Goal: Task Accomplishment & Management: Complete application form

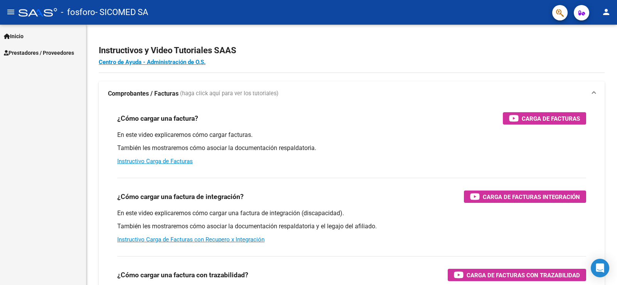
click at [33, 52] on span "Prestadores / Proveedores" at bounding box center [39, 53] width 70 height 8
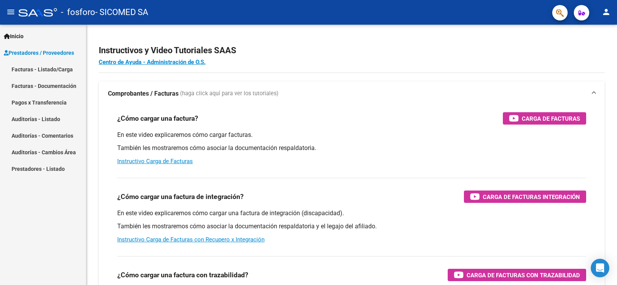
click at [45, 84] on link "Facturas - Documentación" at bounding box center [43, 85] width 86 height 17
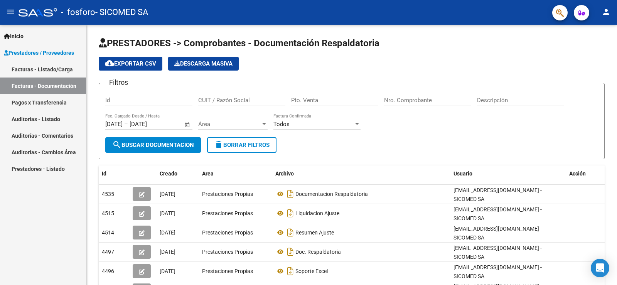
click at [51, 106] on link "Pagos x Transferencia" at bounding box center [43, 102] width 86 height 17
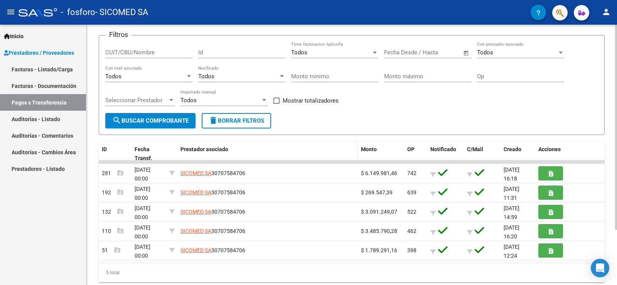
scroll to position [32, 0]
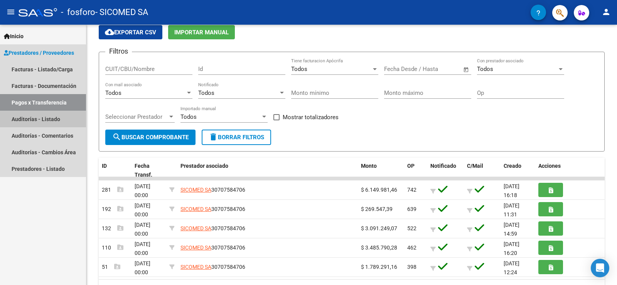
click at [42, 114] on link "Auditorías - Listado" at bounding box center [43, 119] width 86 height 17
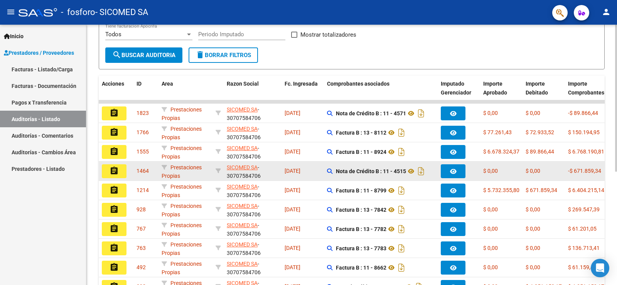
scroll to position [154, 0]
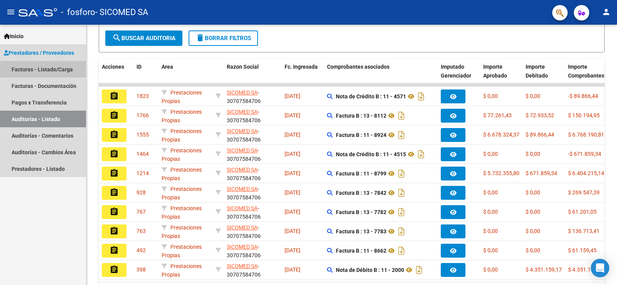
click at [20, 71] on link "Facturas - Listado/Carga" at bounding box center [43, 69] width 86 height 17
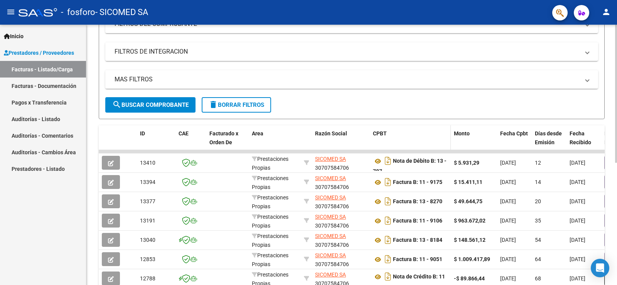
scroll to position [114, 0]
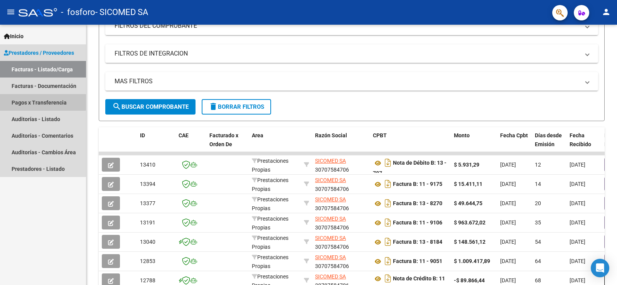
click at [28, 98] on link "Pagos x Transferencia" at bounding box center [43, 102] width 86 height 17
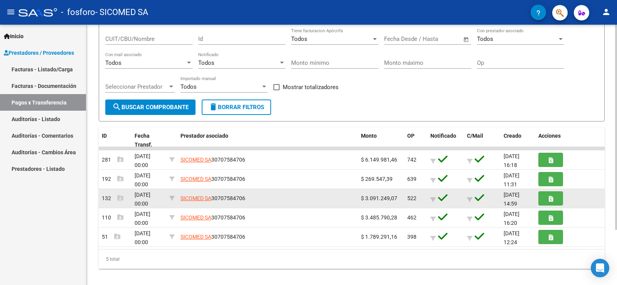
scroll to position [70, 0]
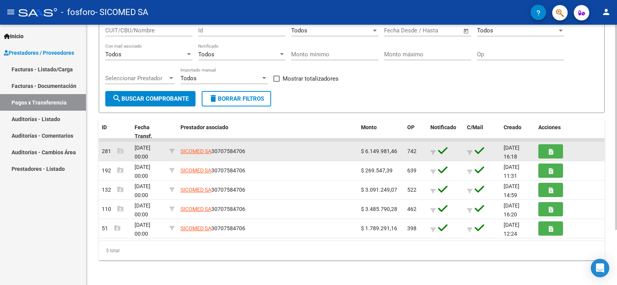
click at [401, 151] on datatable-body-cell "$ 6.149.981,46" at bounding box center [381, 151] width 46 height 19
click at [555, 153] on button "button" at bounding box center [550, 151] width 25 height 14
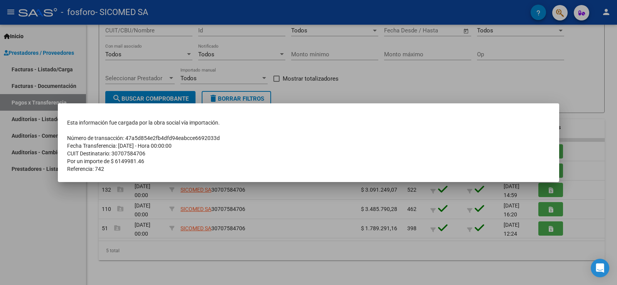
click at [353, 226] on div at bounding box center [308, 142] width 617 height 285
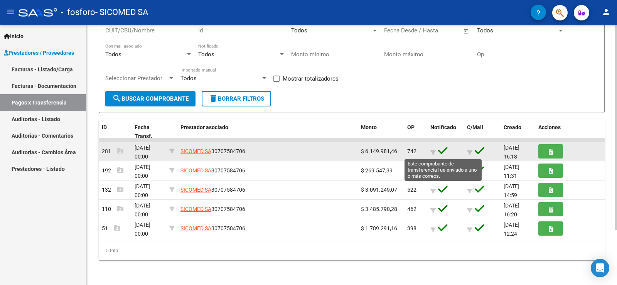
click at [438, 151] on icon at bounding box center [443, 150] width 10 height 11
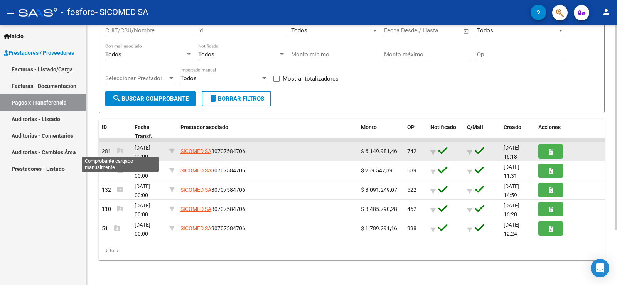
click at [121, 150] on icon at bounding box center [120, 151] width 6 height 6
click at [153, 152] on div "[DATE] 00:00" at bounding box center [148, 151] width 29 height 16
click at [168, 151] on datatable-body-cell at bounding box center [171, 151] width 11 height 19
drag, startPoint x: 184, startPoint y: 149, endPoint x: 189, endPoint y: 149, distance: 5.4
click at [186, 149] on datatable-body-cell "SICOMED SA 30707584706" at bounding box center [267, 151] width 180 height 19
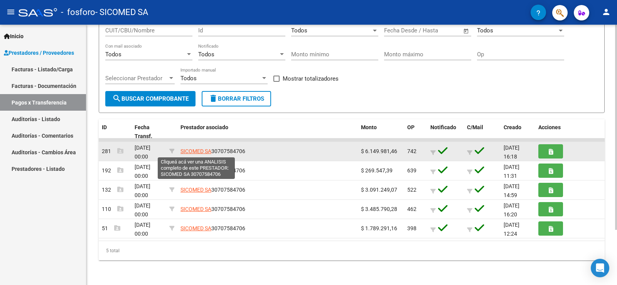
click at [194, 149] on span "SICOMED SA" at bounding box center [195, 151] width 31 height 6
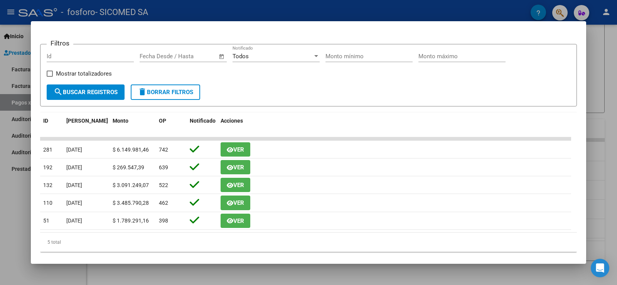
scroll to position [114, 0]
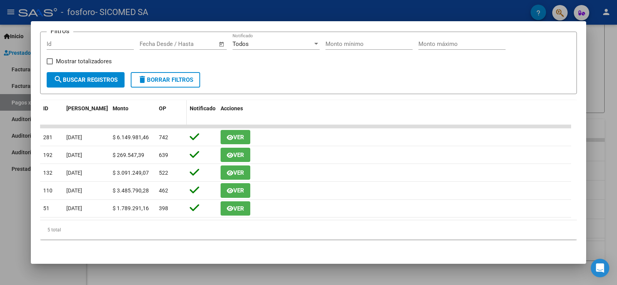
click at [160, 106] on span "OP" at bounding box center [162, 108] width 7 height 6
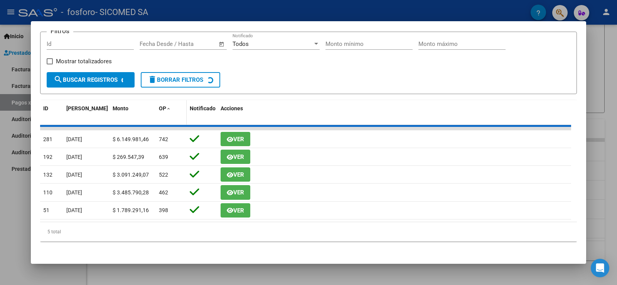
click at [160, 106] on span "OP" at bounding box center [162, 108] width 7 height 6
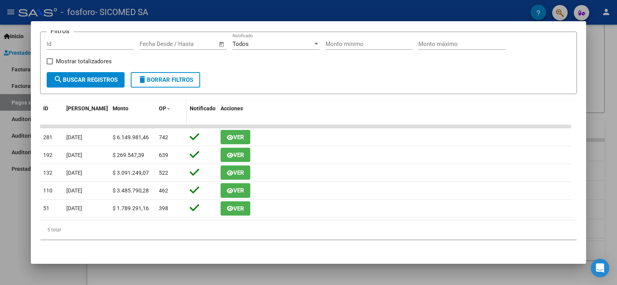
click at [169, 108] on span at bounding box center [168, 108] width 5 height 5
click at [168, 108] on span at bounding box center [168, 108] width 5 height 5
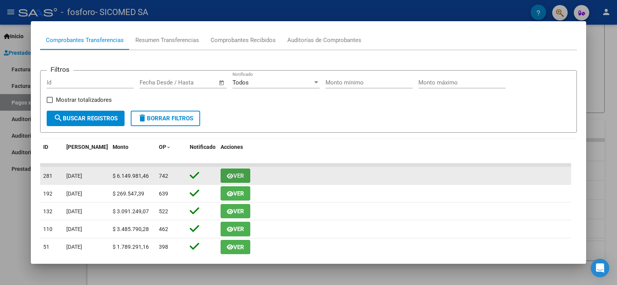
click at [239, 175] on span "Ver" at bounding box center [238, 175] width 11 height 7
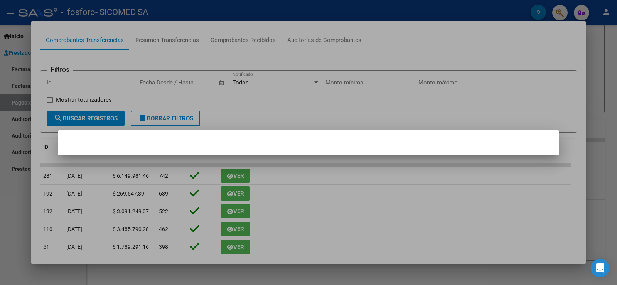
click at [414, 193] on div at bounding box center [308, 142] width 617 height 285
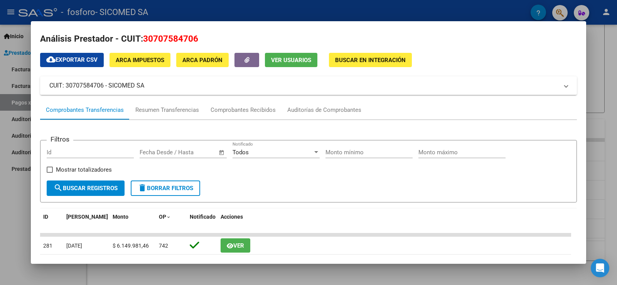
scroll to position [0, 0]
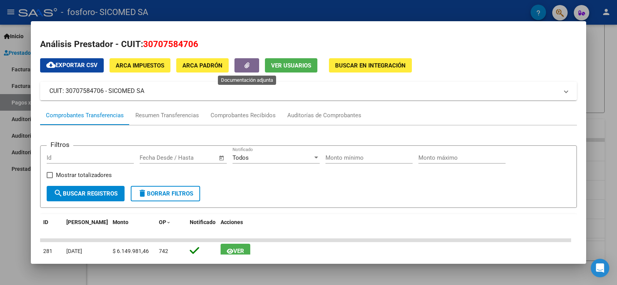
click at [247, 67] on icon "button" at bounding box center [246, 65] width 5 height 6
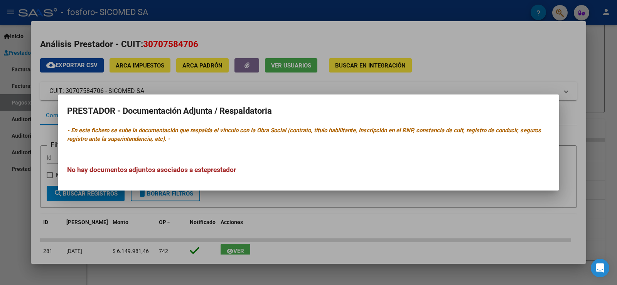
click at [381, 209] on div at bounding box center [308, 142] width 617 height 285
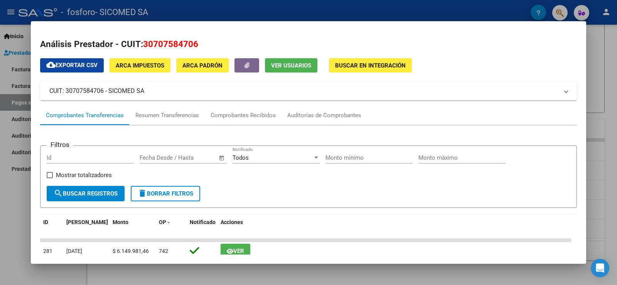
click at [532, 42] on h2 "Análisis Prestador - CUIT: 30707584706" at bounding box center [308, 44] width 536 height 13
click at [615, 57] on div at bounding box center [308, 142] width 617 height 285
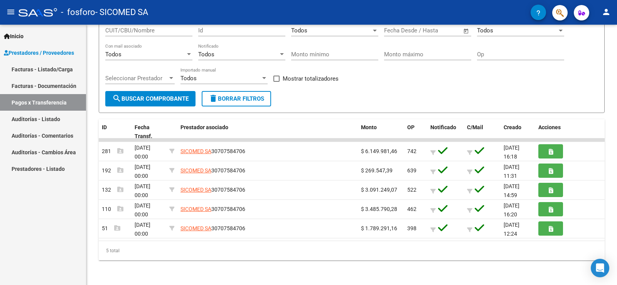
click at [46, 121] on link "Auditorías - Listado" at bounding box center [43, 119] width 86 height 17
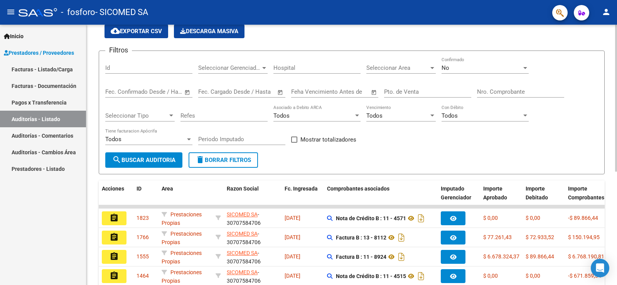
scroll to position [39, 0]
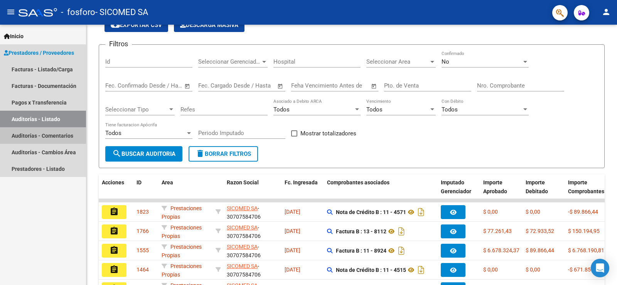
click at [42, 138] on link "Auditorías - Comentarios" at bounding box center [43, 135] width 86 height 17
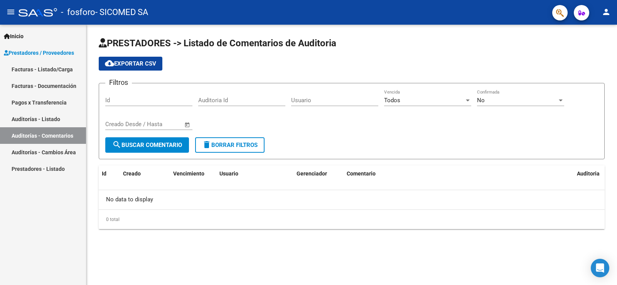
click at [52, 154] on link "Auditorías - Cambios Área" at bounding box center [43, 152] width 86 height 17
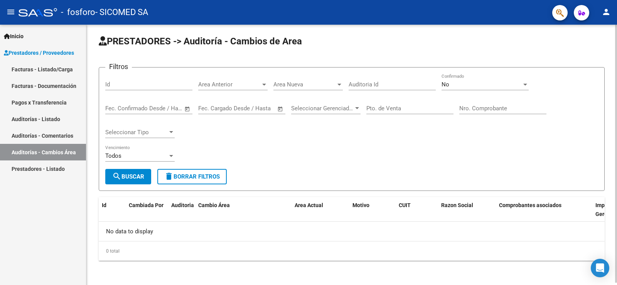
scroll to position [2, 0]
click at [50, 166] on link "Prestadores - Listado" at bounding box center [43, 168] width 86 height 17
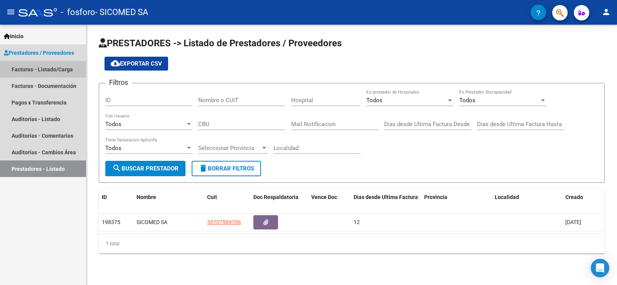
click at [45, 67] on link "Facturas - Listado/Carga" at bounding box center [43, 69] width 86 height 17
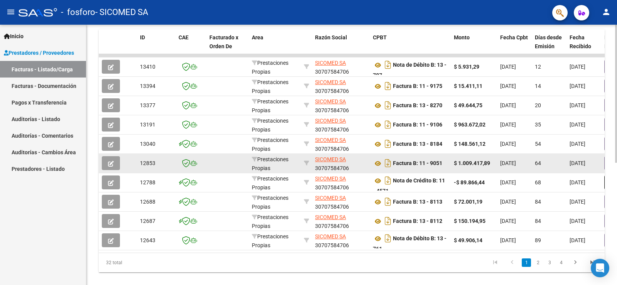
scroll to position [230, 0]
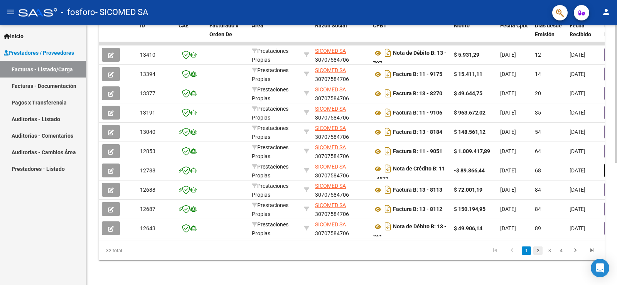
click at [537, 251] on link "2" at bounding box center [537, 250] width 9 height 8
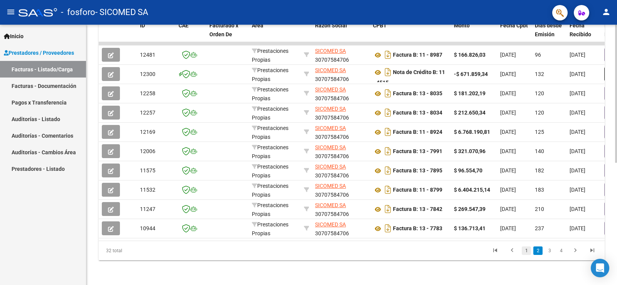
click at [526, 250] on link "1" at bounding box center [525, 250] width 9 height 8
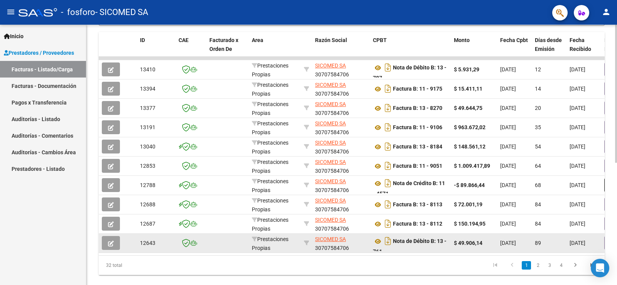
scroll to position [192, 0]
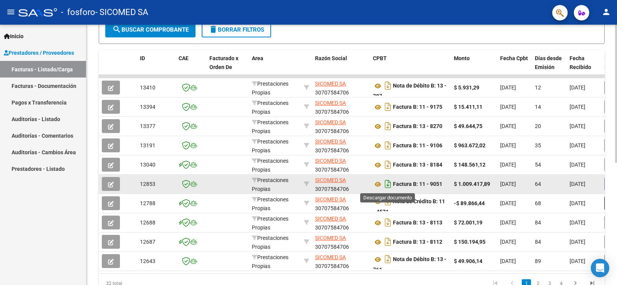
click at [387, 183] on icon "Descargar documento" at bounding box center [388, 184] width 10 height 12
click at [377, 182] on icon at bounding box center [378, 184] width 10 height 9
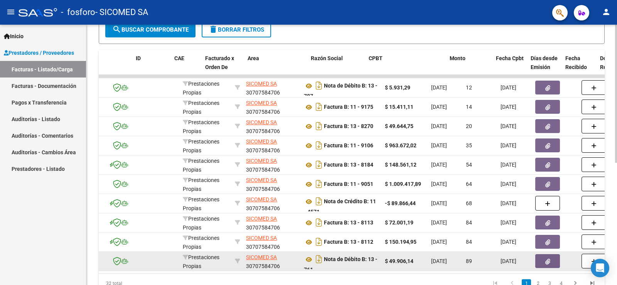
scroll to position [0, 0]
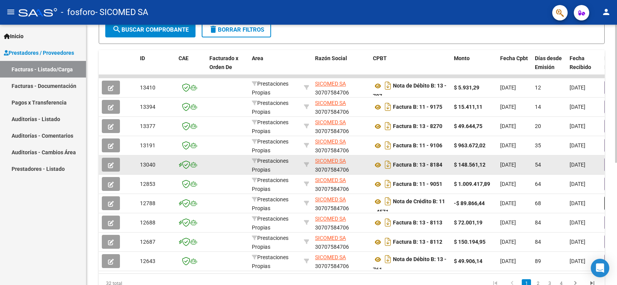
click at [106, 165] on button "button" at bounding box center [111, 165] width 18 height 14
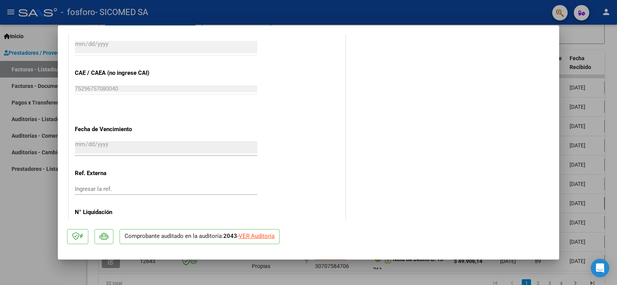
scroll to position [402, 0]
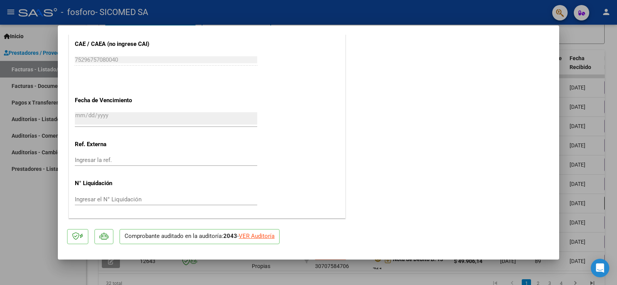
click at [586, 59] on div at bounding box center [308, 142] width 617 height 285
type input "$ 0,00"
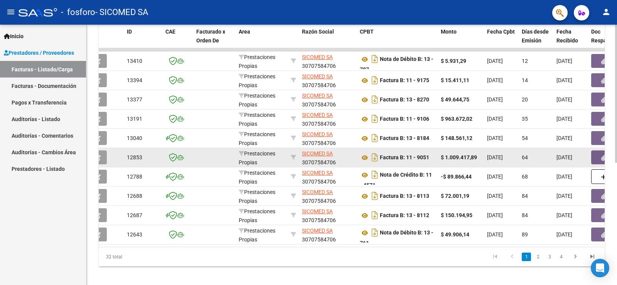
scroll to position [230, 0]
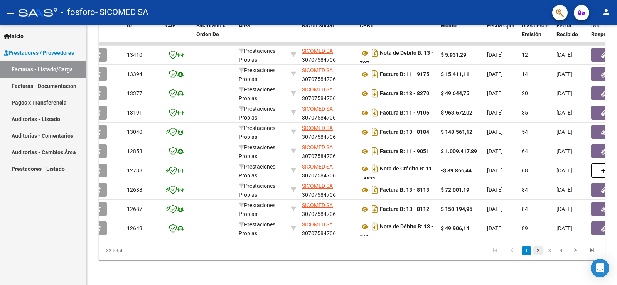
click at [538, 249] on link "2" at bounding box center [537, 250] width 9 height 8
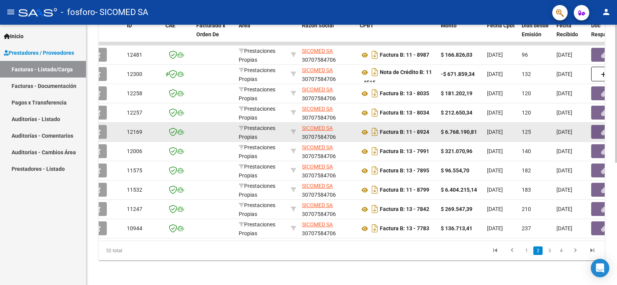
click at [601, 129] on icon "button" at bounding box center [603, 132] width 5 height 6
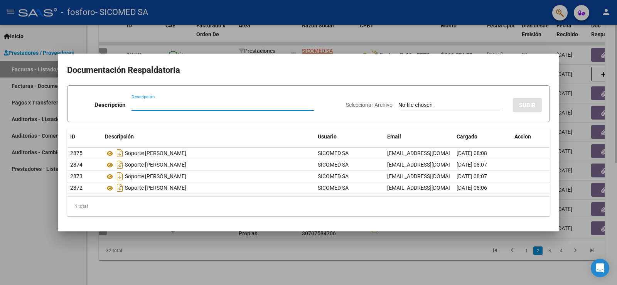
click at [420, 263] on div at bounding box center [308, 142] width 617 height 285
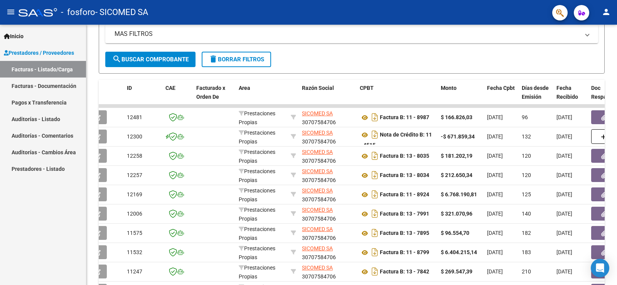
scroll to position [153, 0]
